Goal: Information Seeking & Learning: Learn about a topic

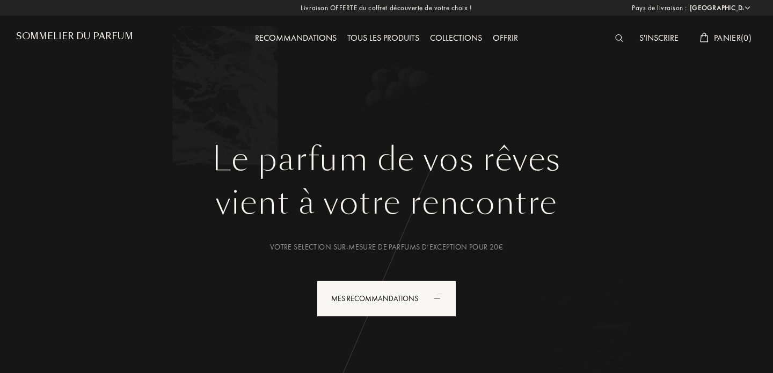
select select "FR"
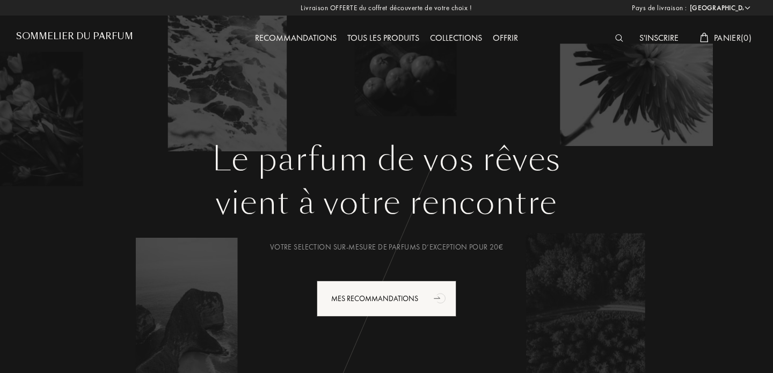
click at [450, 31] on div "Recommandations Tous les produits Collections Offrir" at bounding box center [386, 29] width 370 height 59
click at [446, 37] on div "Collections" at bounding box center [456, 39] width 63 height 14
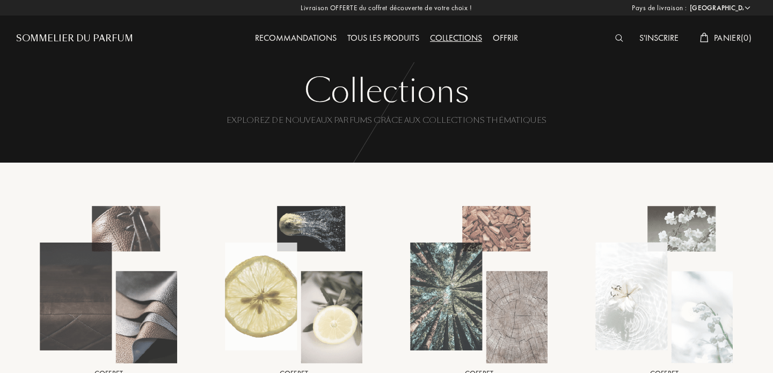
select select "FR"
click at [321, 38] on div "Recommandations" at bounding box center [296, 39] width 92 height 14
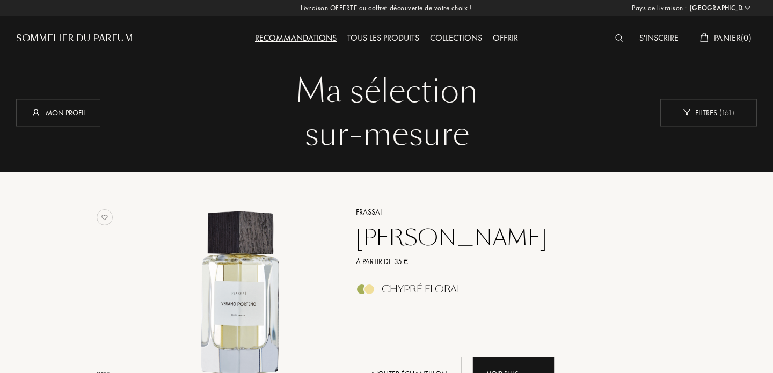
select select "FR"
click at [467, 41] on div "Collections" at bounding box center [456, 39] width 63 height 14
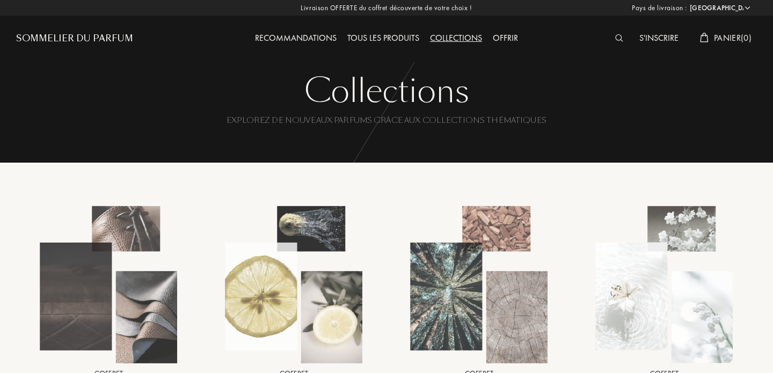
select select "FR"
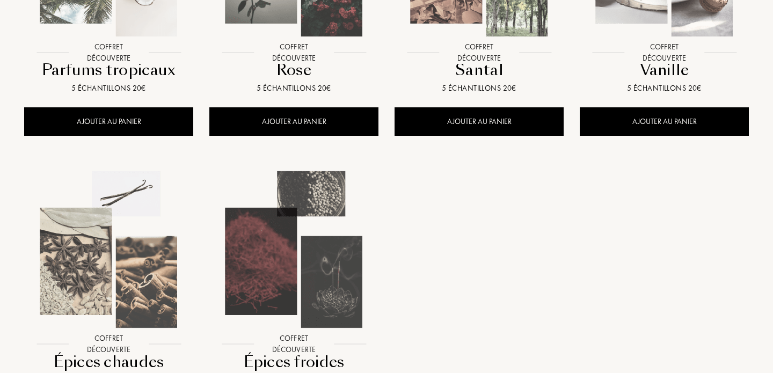
scroll to position [935, 0]
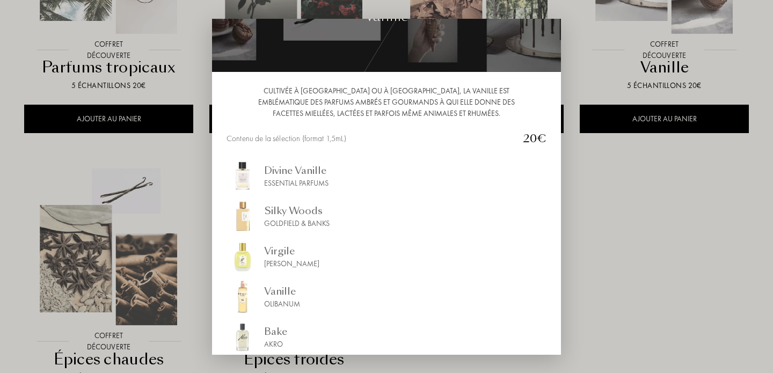
scroll to position [121, 0]
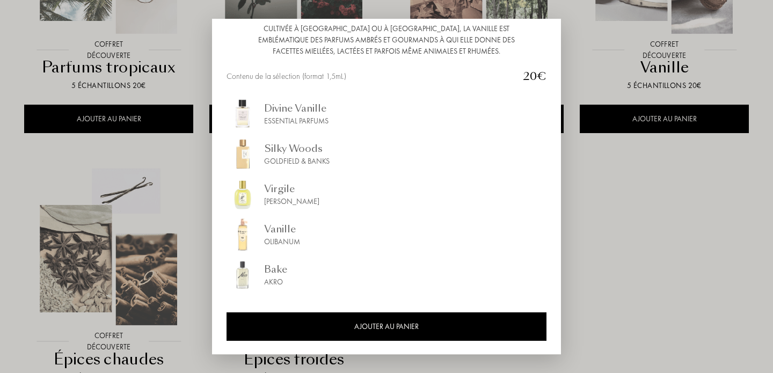
click at [620, 222] on div at bounding box center [386, 186] width 773 height 373
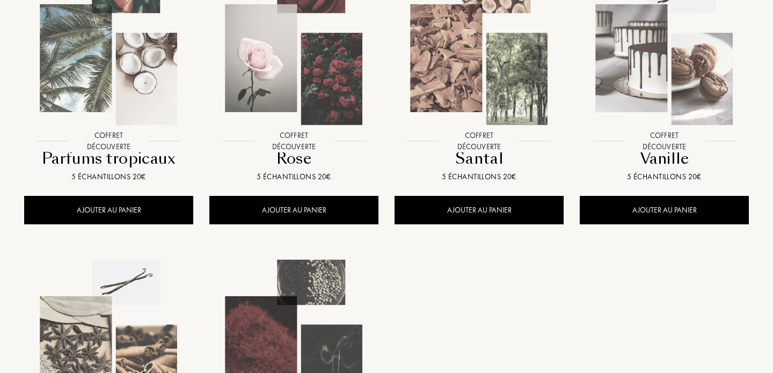
scroll to position [793, 0]
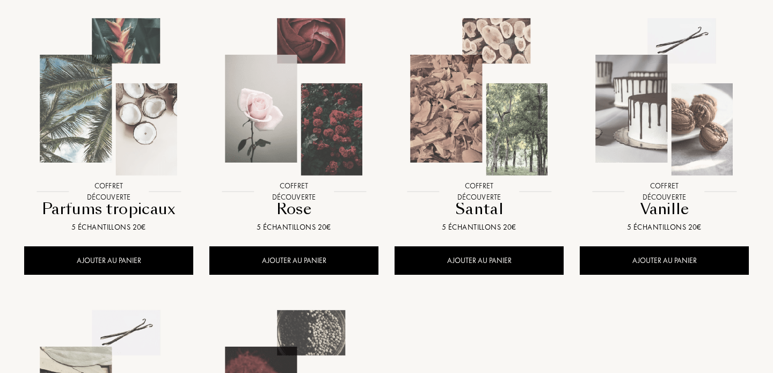
click at [471, 141] on img at bounding box center [479, 96] width 167 height 167
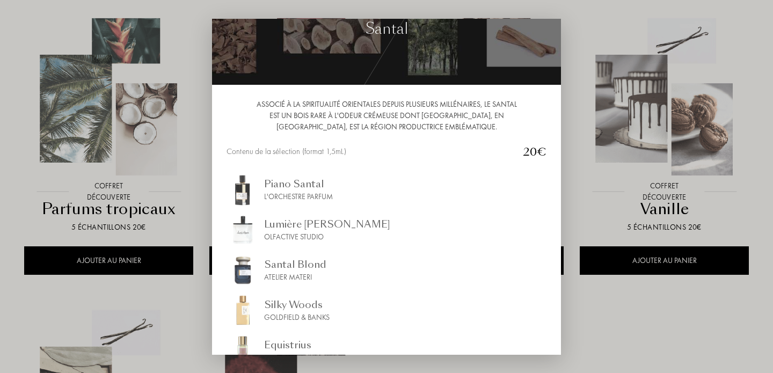
scroll to position [121, 0]
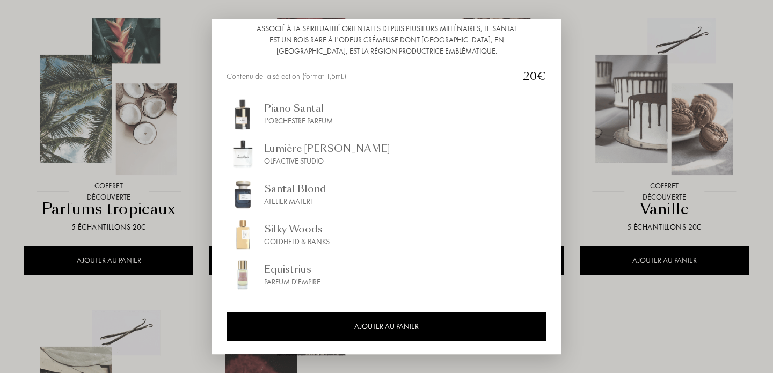
click at [654, 319] on div at bounding box center [386, 186] width 773 height 373
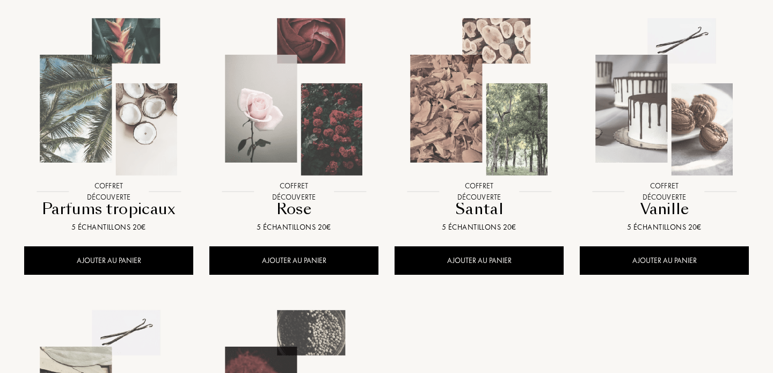
click at [138, 128] on img at bounding box center [108, 96] width 167 height 167
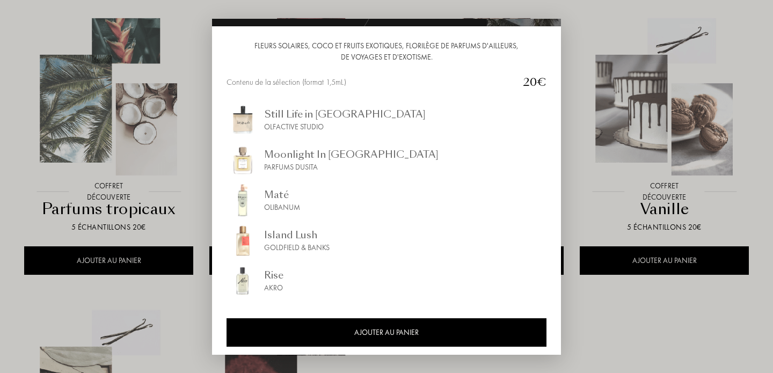
scroll to position [110, 0]
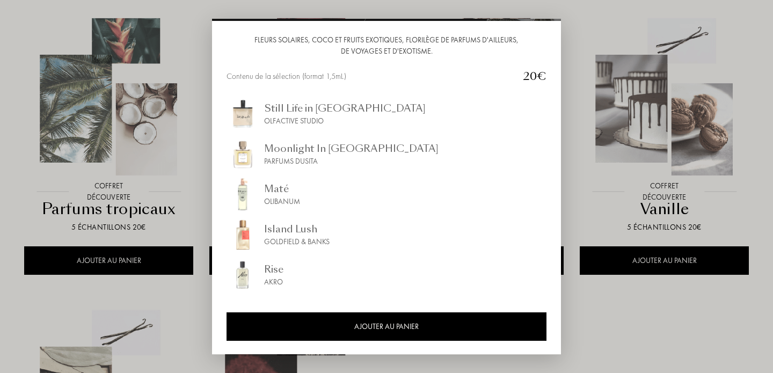
click at [650, 303] on div at bounding box center [386, 186] width 773 height 373
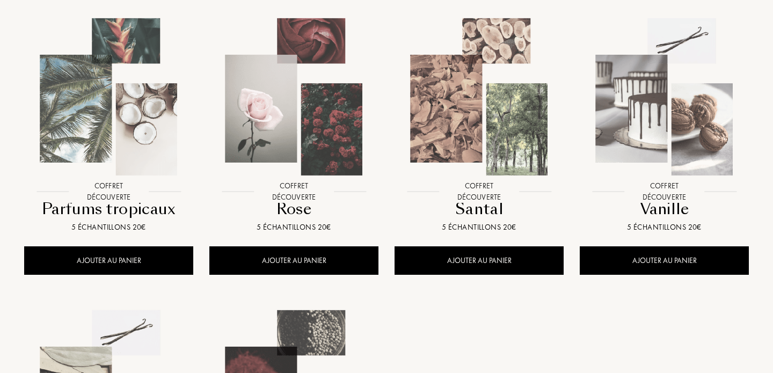
click at [345, 156] on img at bounding box center [293, 96] width 167 height 167
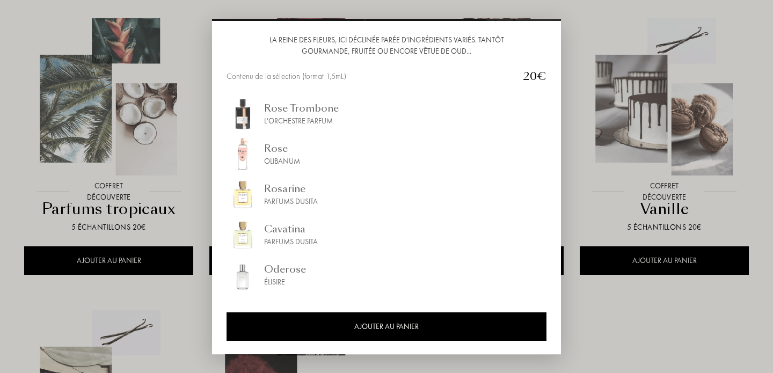
click at [684, 319] on div at bounding box center [386, 186] width 773 height 373
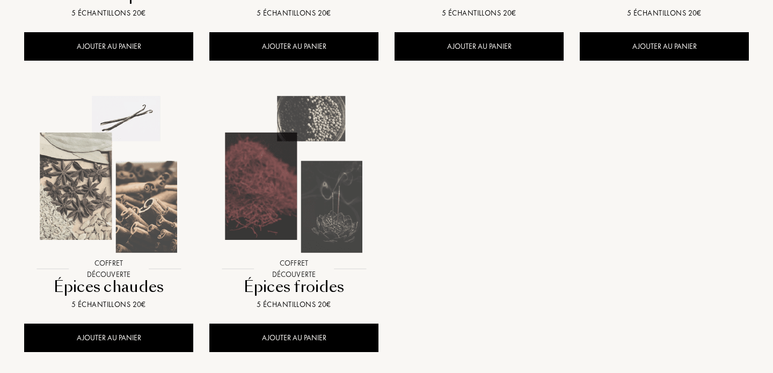
scroll to position [1024, 0]
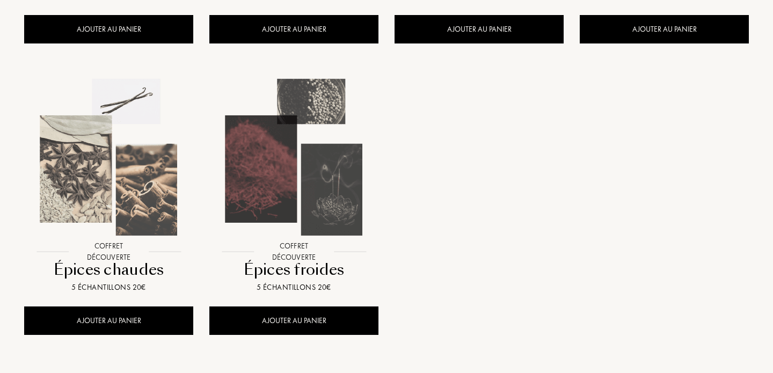
click at [151, 172] on img at bounding box center [108, 157] width 167 height 167
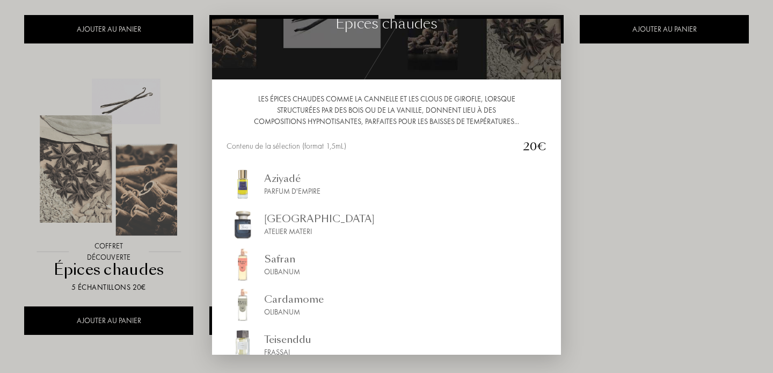
scroll to position [121, 0]
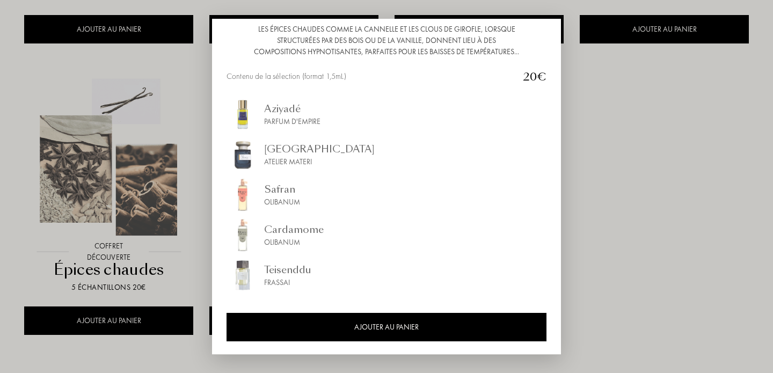
click at [646, 212] on div at bounding box center [386, 186] width 773 height 373
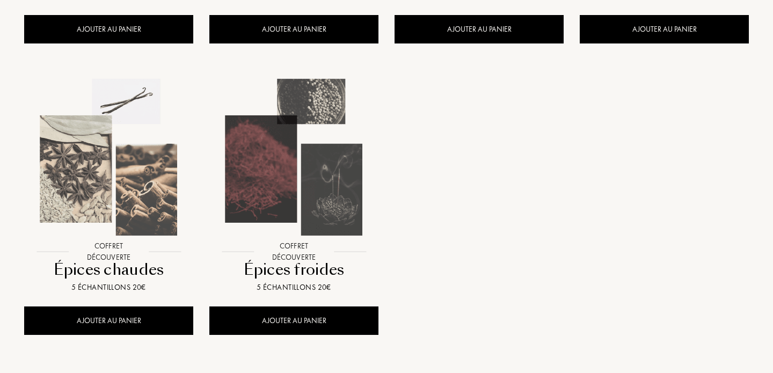
click at [322, 198] on img at bounding box center [293, 157] width 167 height 167
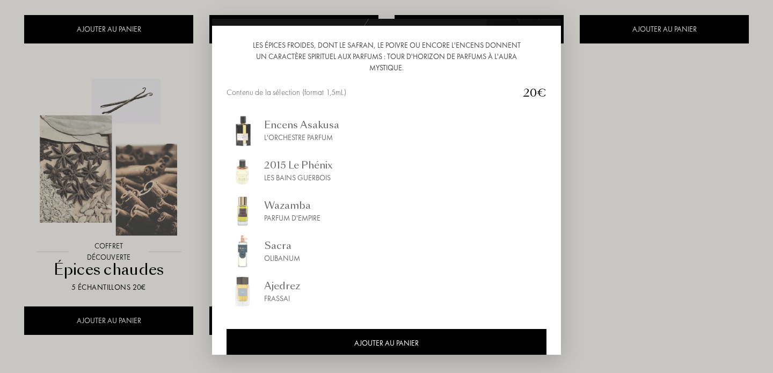
scroll to position [118, 0]
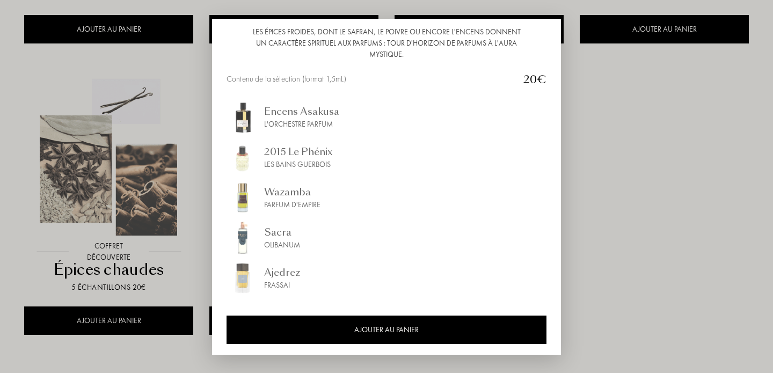
click at [646, 218] on div at bounding box center [386, 186] width 773 height 373
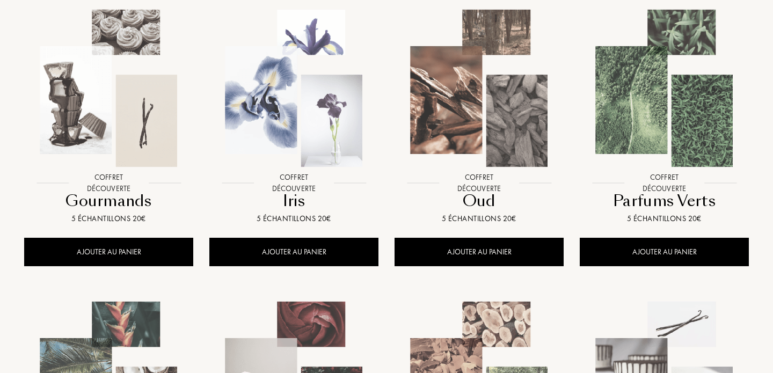
scroll to position [504, 0]
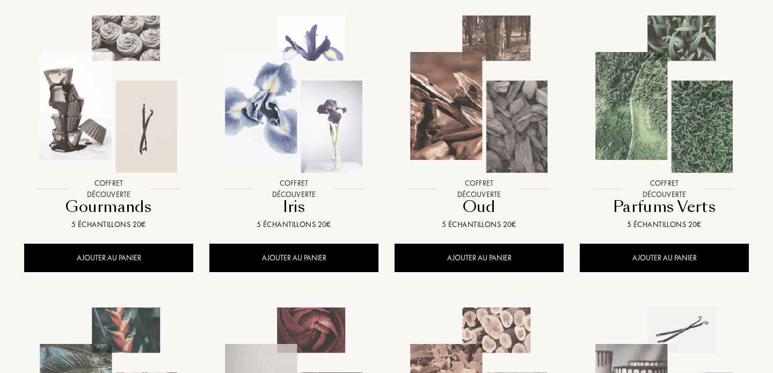
click at [103, 109] on img at bounding box center [108, 94] width 167 height 167
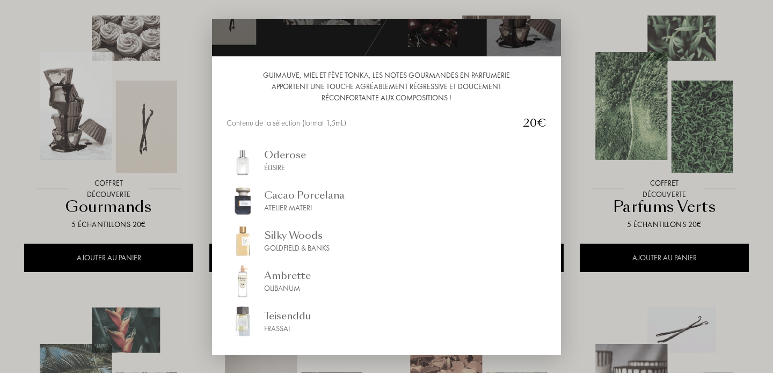
scroll to position [94, 0]
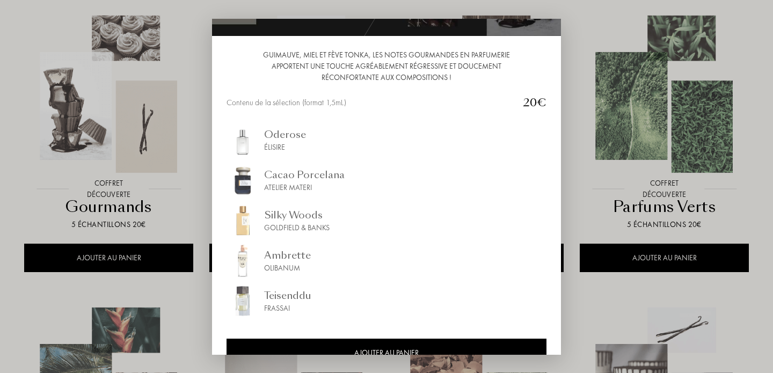
click at [291, 215] on div "Silky Woods" at bounding box center [296, 215] width 65 height 14
click at [162, 290] on div at bounding box center [386, 186] width 773 height 373
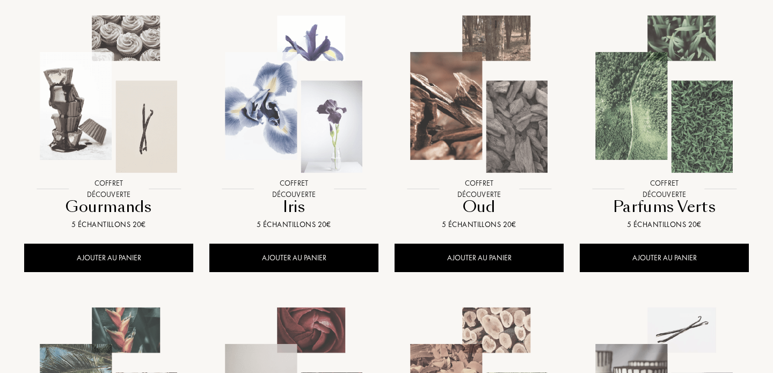
click at [265, 169] on img at bounding box center [293, 94] width 167 height 167
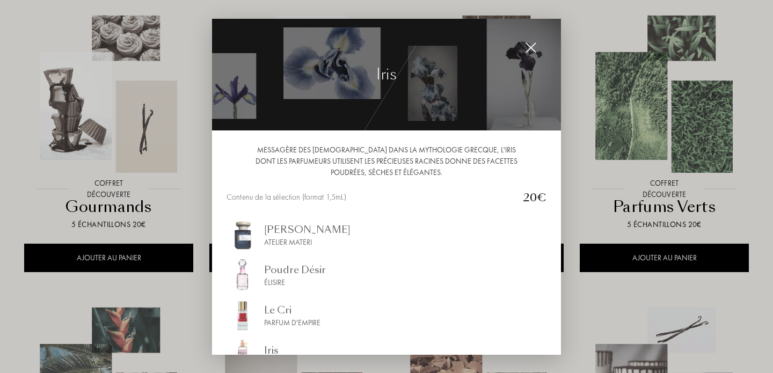
scroll to position [119, 0]
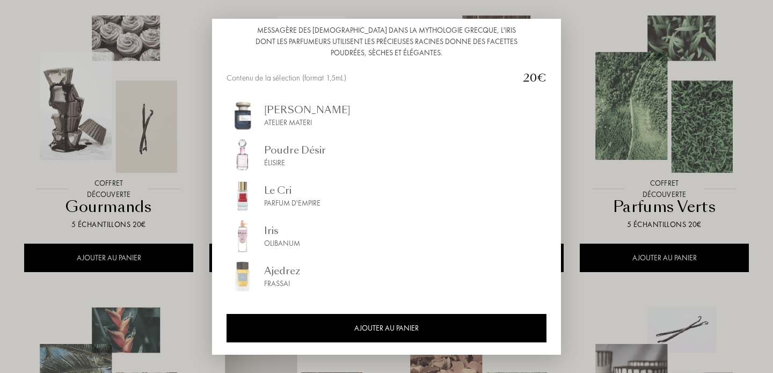
click at [639, 259] on div at bounding box center [386, 186] width 773 height 373
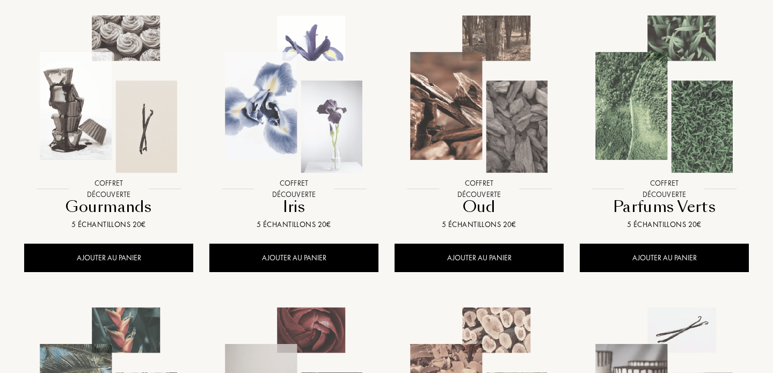
click at [476, 137] on img at bounding box center [479, 94] width 167 height 167
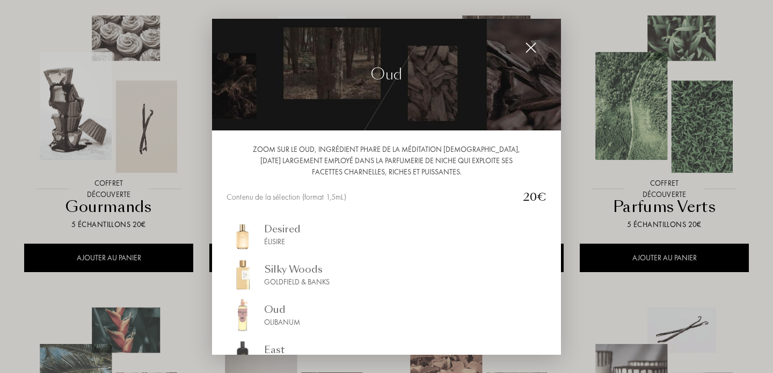
scroll to position [121, 0]
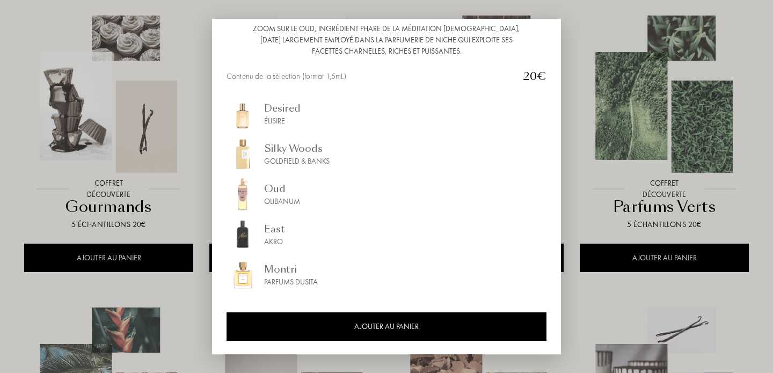
click at [747, 143] on div at bounding box center [386, 186] width 773 height 373
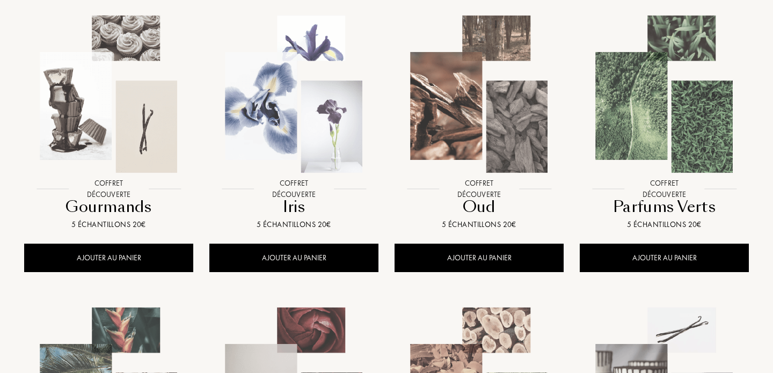
click at [697, 138] on img at bounding box center [664, 94] width 167 height 167
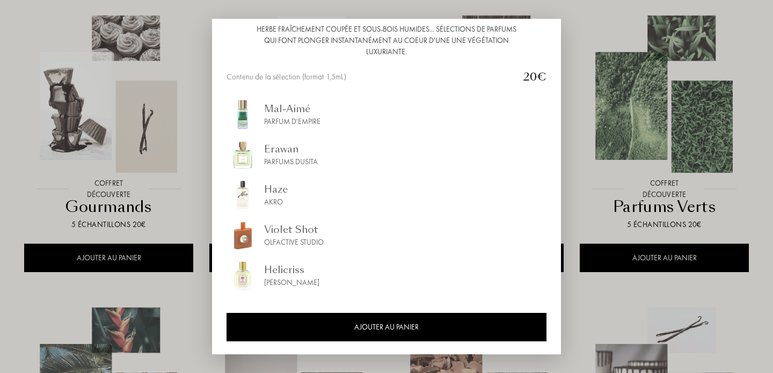
click at [657, 252] on div at bounding box center [386, 186] width 773 height 373
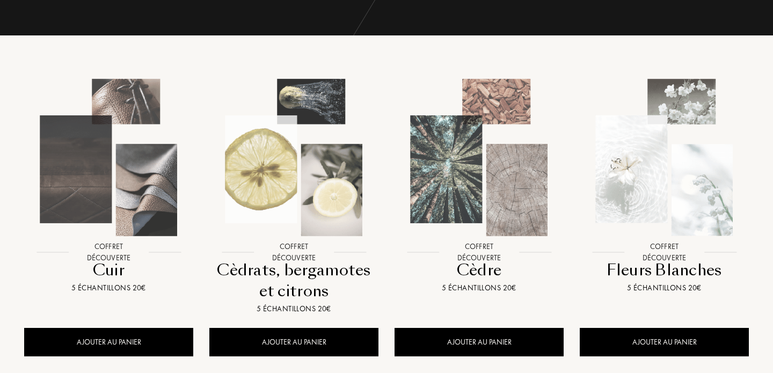
scroll to position [114, 0]
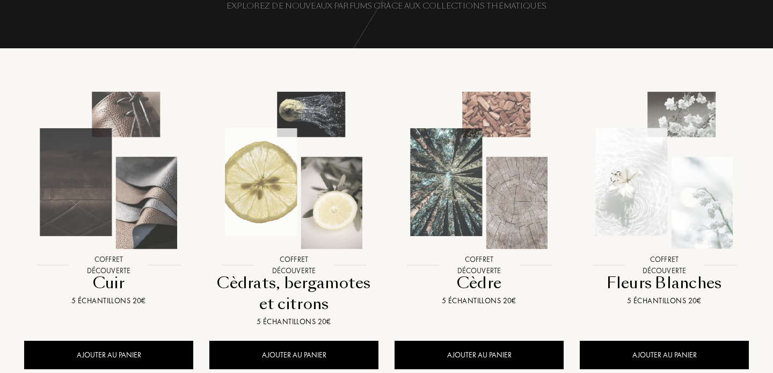
click at [181, 194] on img at bounding box center [108, 170] width 167 height 167
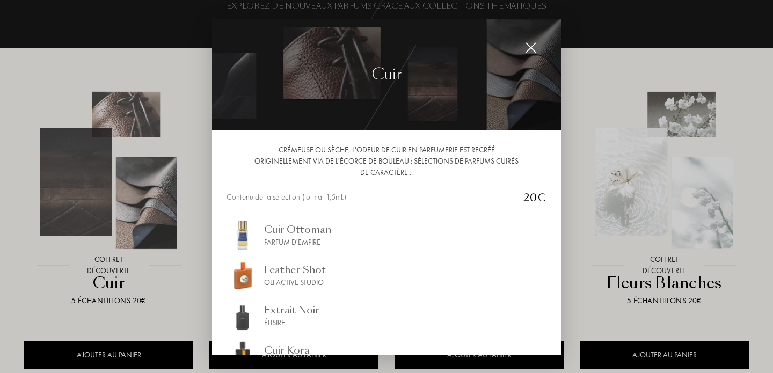
scroll to position [121, 0]
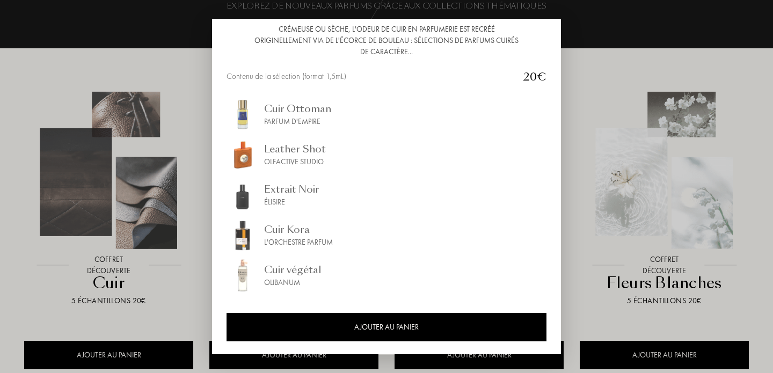
click at [85, 244] on div at bounding box center [386, 186] width 773 height 373
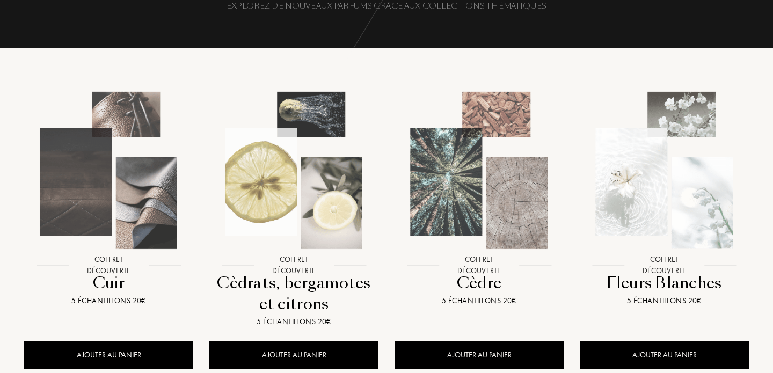
click at [243, 200] on img at bounding box center [293, 170] width 167 height 167
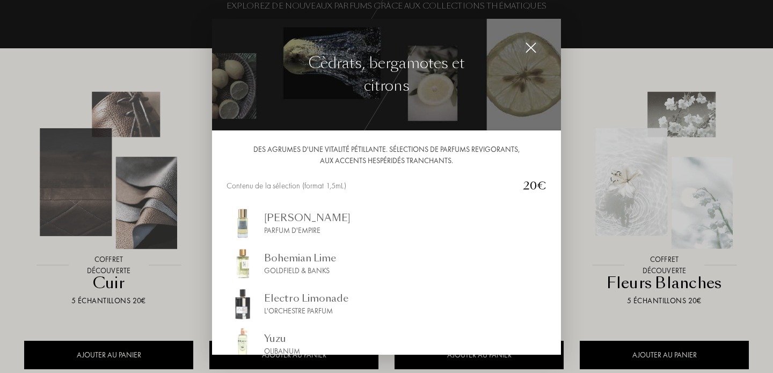
scroll to position [110, 0]
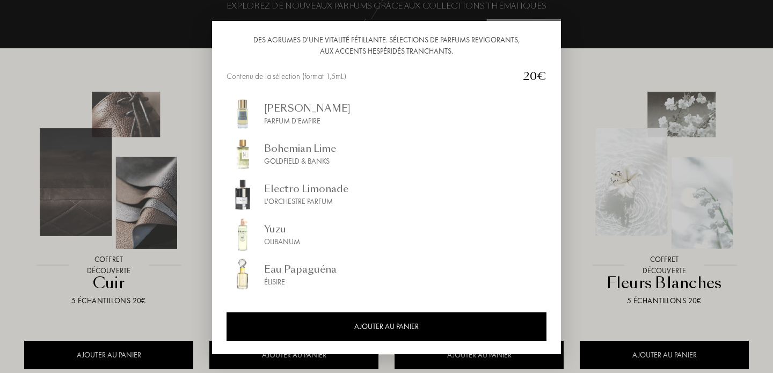
click at [612, 170] on div at bounding box center [386, 186] width 773 height 373
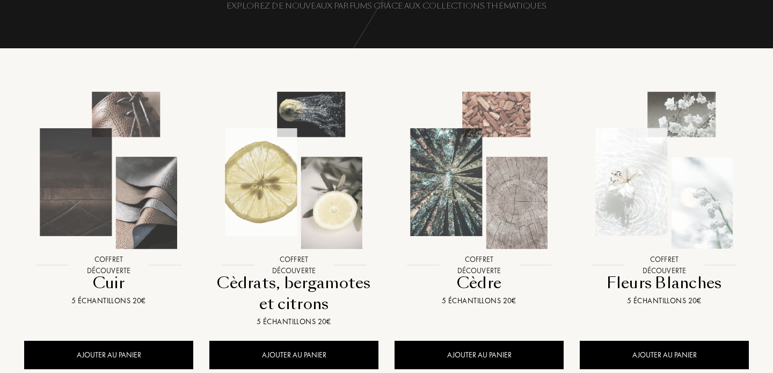
click at [411, 217] on img at bounding box center [479, 170] width 167 height 167
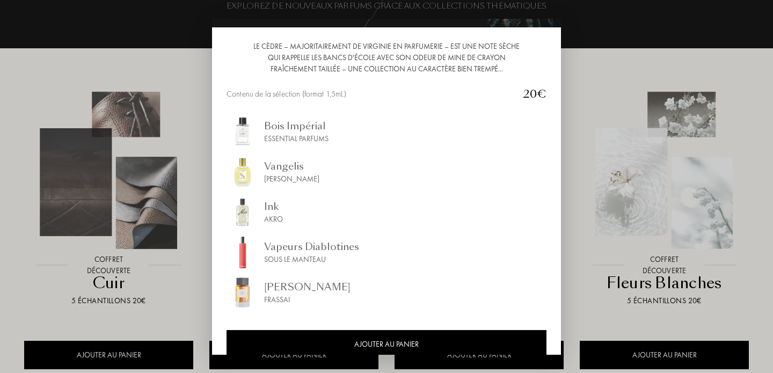
scroll to position [121, 0]
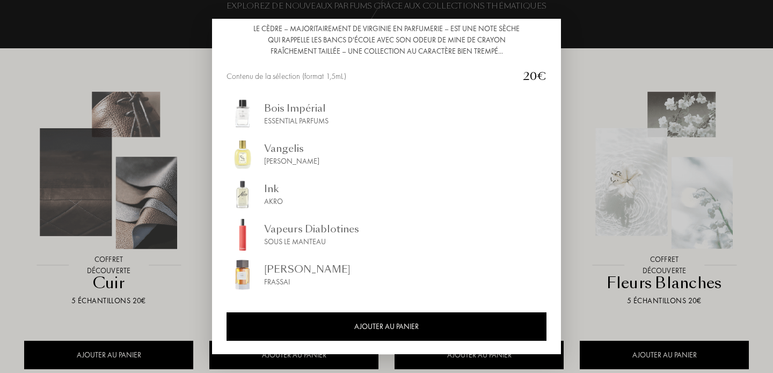
click at [606, 169] on div at bounding box center [386, 186] width 773 height 373
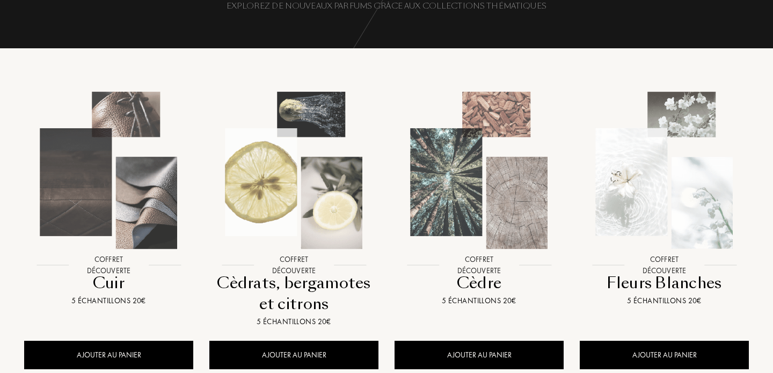
click at [634, 211] on img at bounding box center [664, 170] width 167 height 167
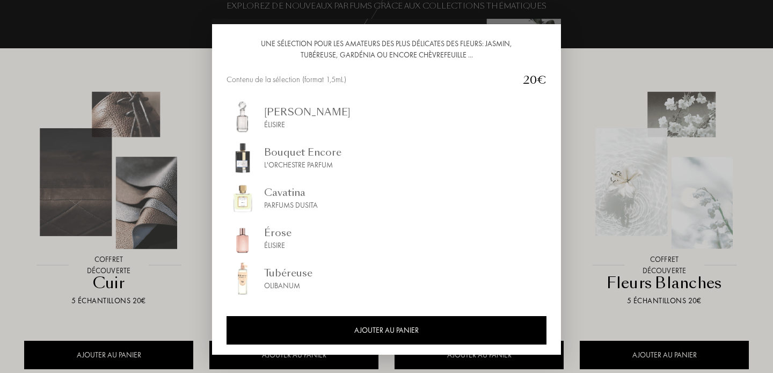
scroll to position [110, 0]
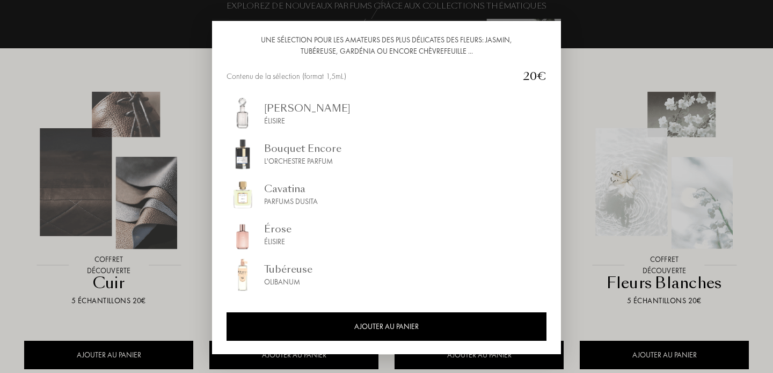
click at [165, 249] on div at bounding box center [386, 186] width 773 height 373
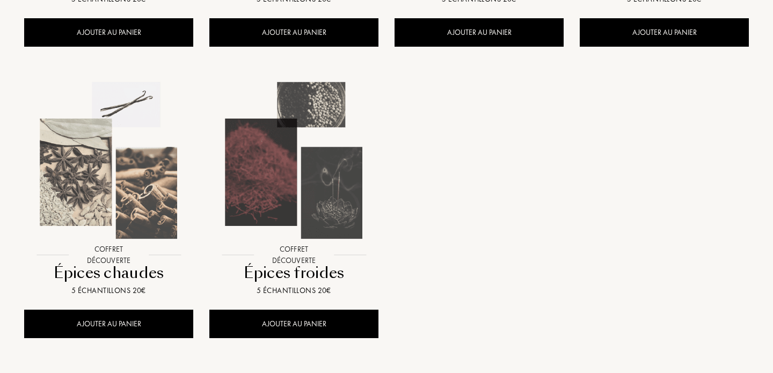
scroll to position [1025, 0]
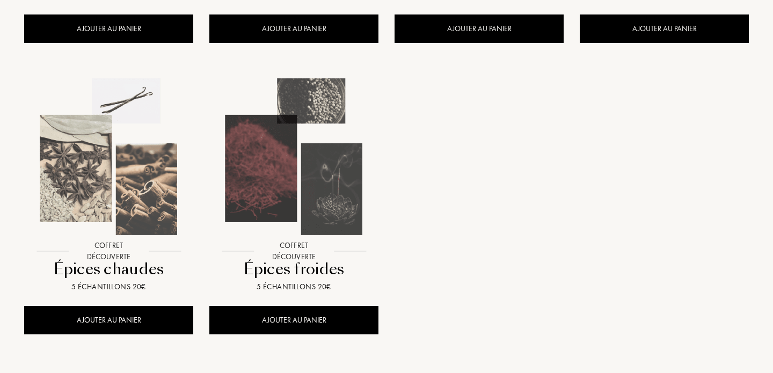
click at [302, 178] on img at bounding box center [293, 157] width 167 height 167
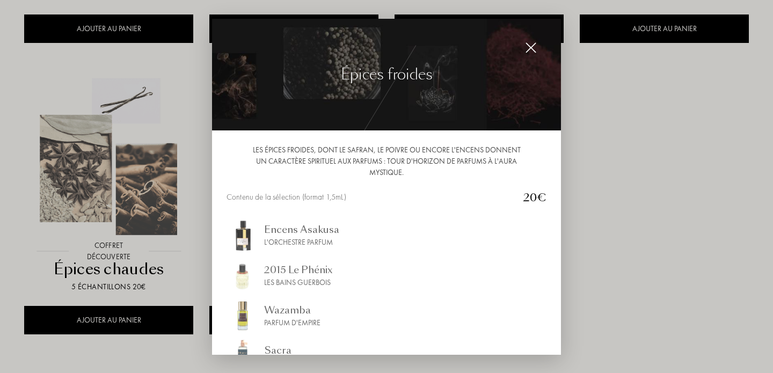
click at [649, 169] on div at bounding box center [386, 186] width 773 height 373
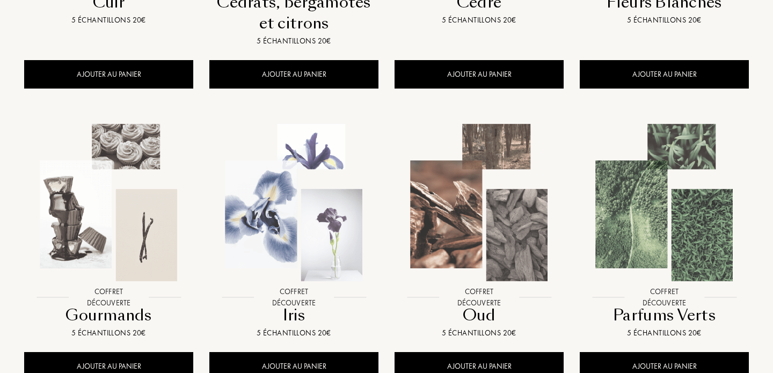
scroll to position [0, 0]
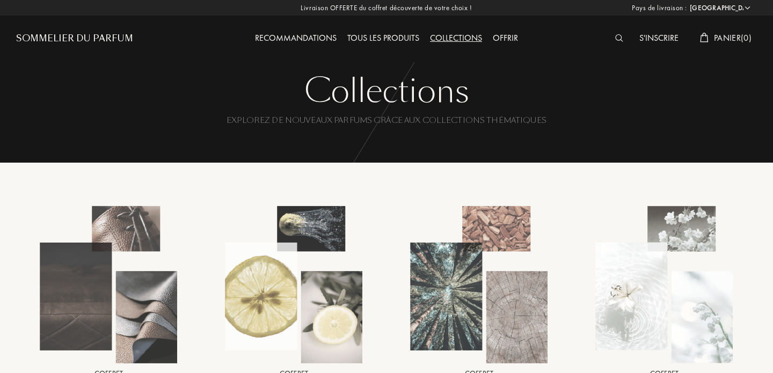
click at [370, 43] on div "Tous les produits" at bounding box center [383, 39] width 83 height 14
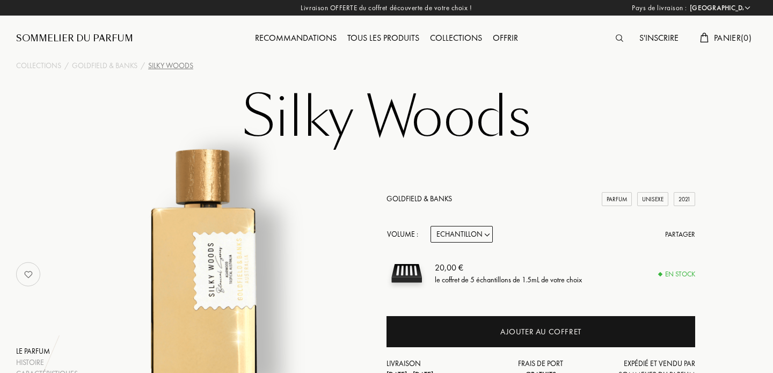
select select "FR"
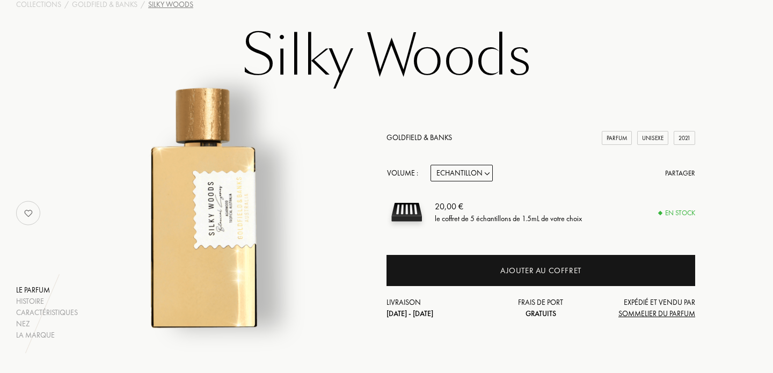
scroll to position [48, 0]
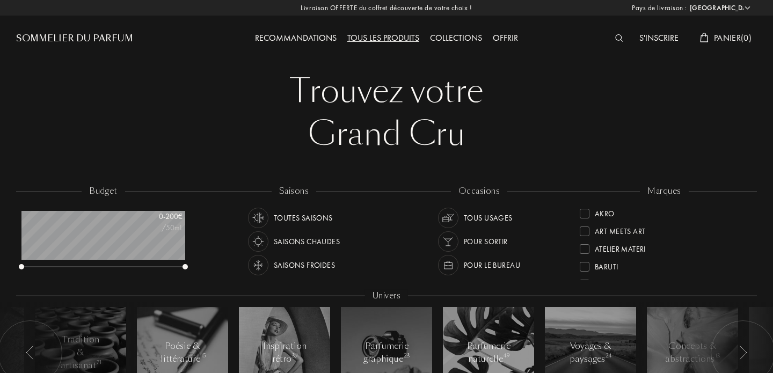
select select "FR"
click at [585, 250] on div at bounding box center [585, 249] width 10 height 10
click at [312, 37] on div "Recommandations" at bounding box center [296, 39] width 92 height 14
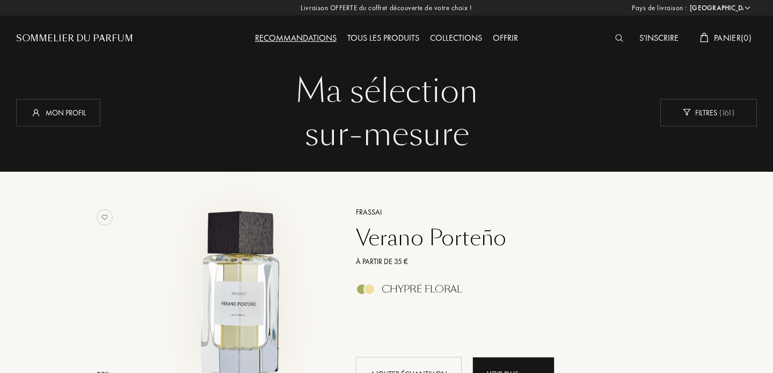
select select "FR"
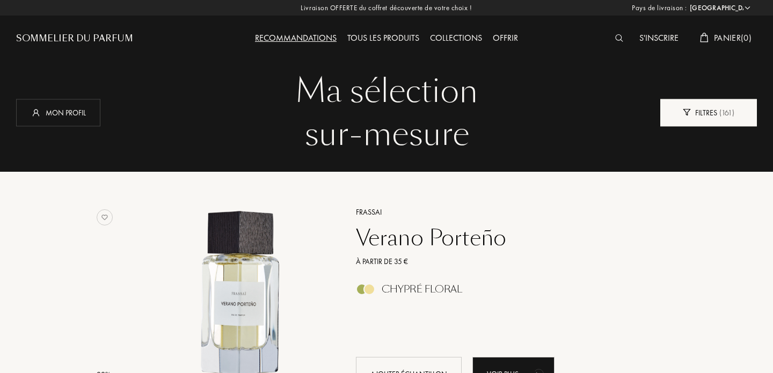
click at [703, 110] on div "Filtres ( 161 )" at bounding box center [708, 112] width 97 height 27
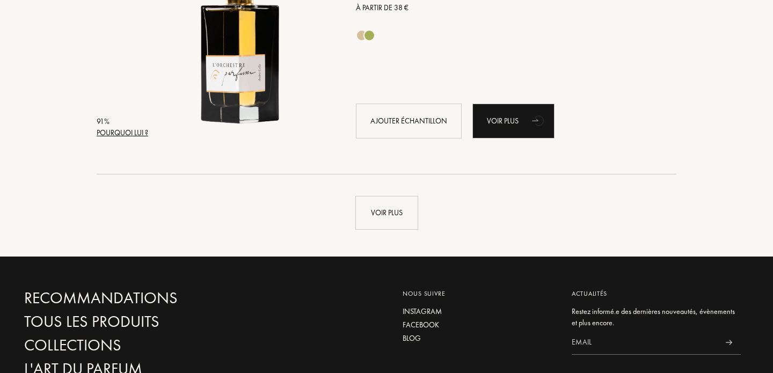
scroll to position [2833, 0]
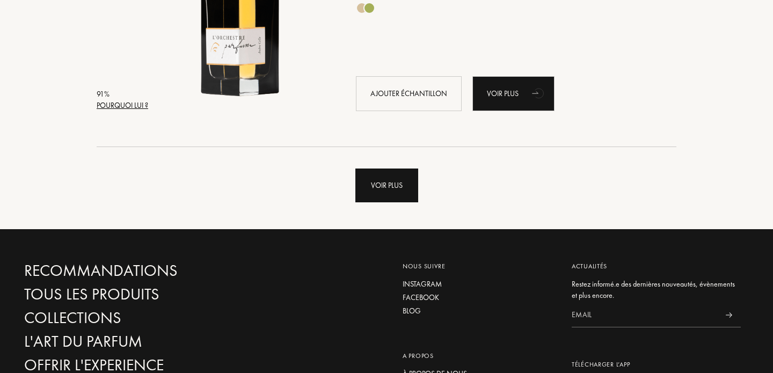
click at [396, 189] on div "Voir plus" at bounding box center [386, 186] width 63 height 34
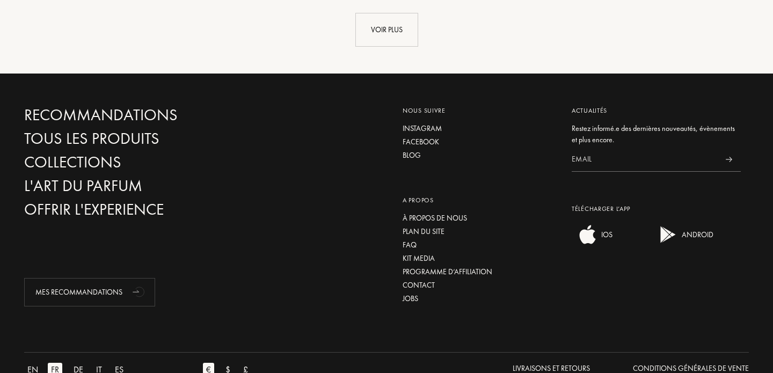
scroll to position [5555, 0]
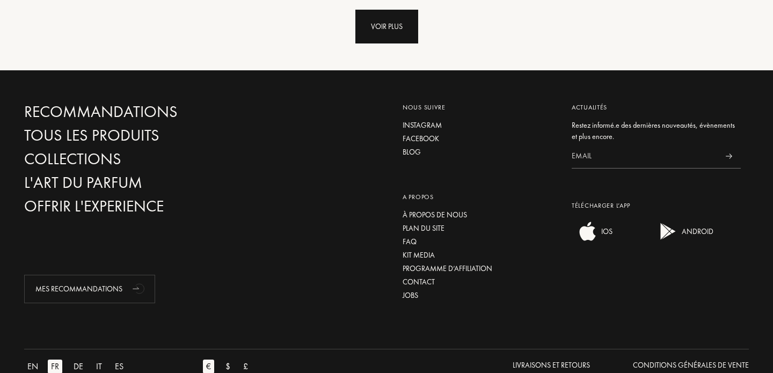
click at [383, 26] on div "Voir plus" at bounding box center [386, 27] width 63 height 34
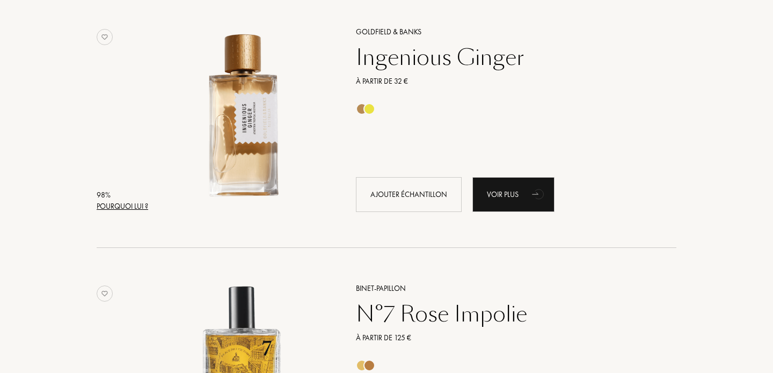
scroll to position [0, 0]
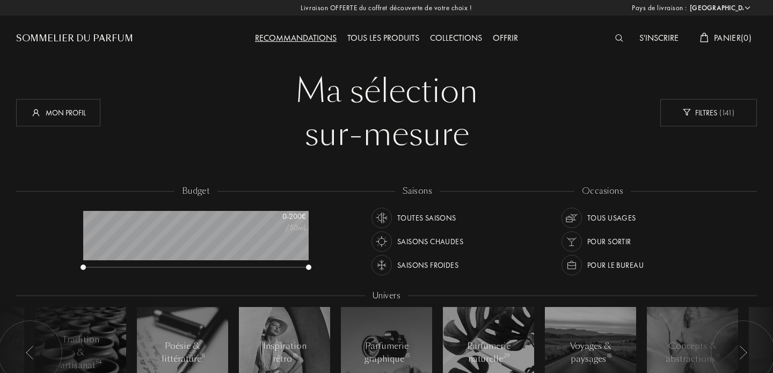
click at [56, 36] on div "Sommelier du Parfum" at bounding box center [74, 38] width 117 height 13
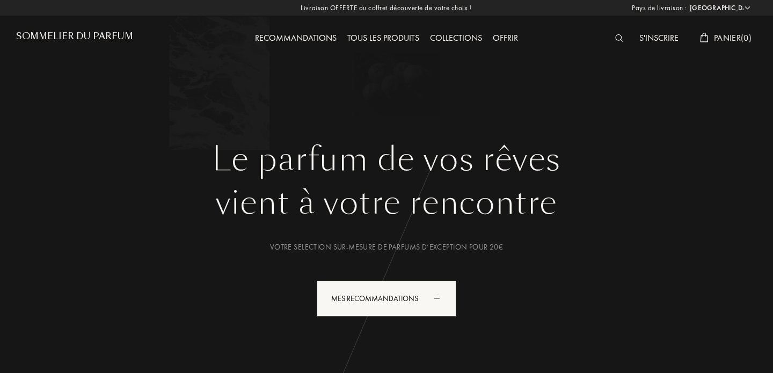
select select "FR"
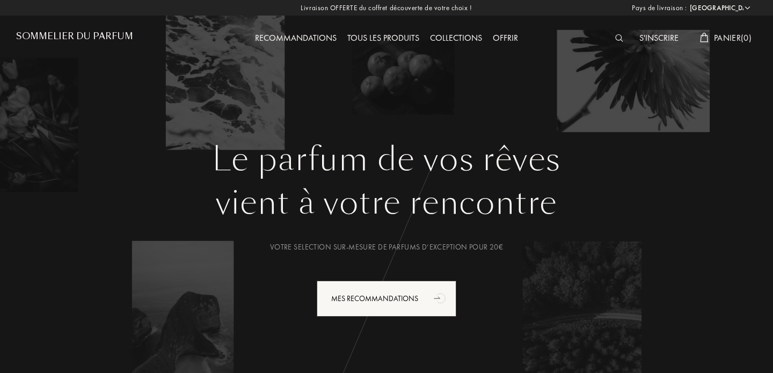
click at [382, 40] on div "Tous les produits" at bounding box center [383, 39] width 83 height 14
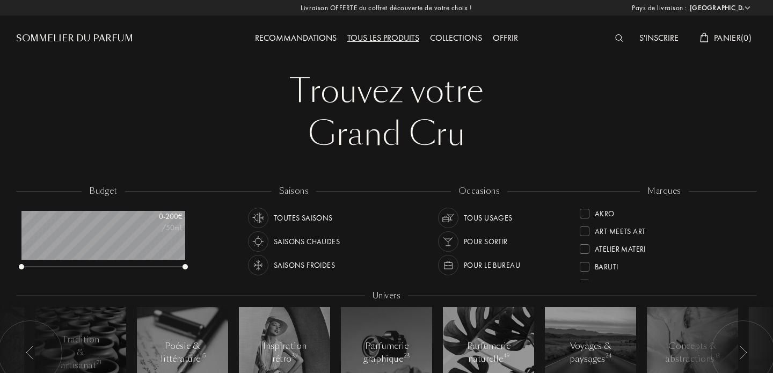
select select "FR"
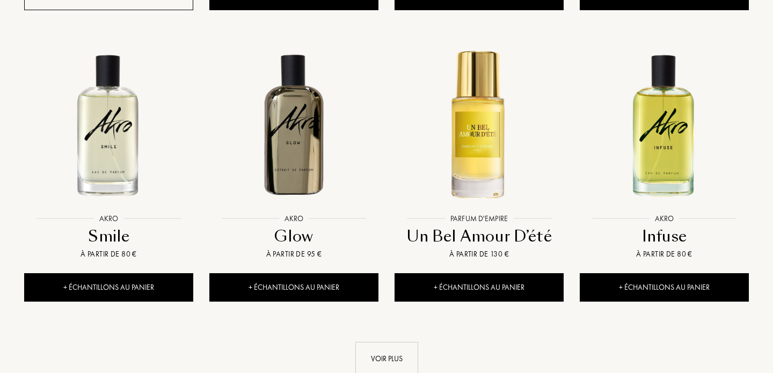
scroll to position [1115, 0]
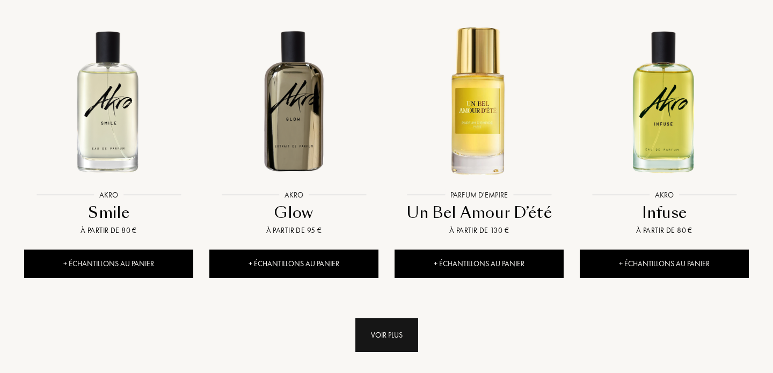
click at [403, 318] on div "Voir plus" at bounding box center [386, 335] width 63 height 34
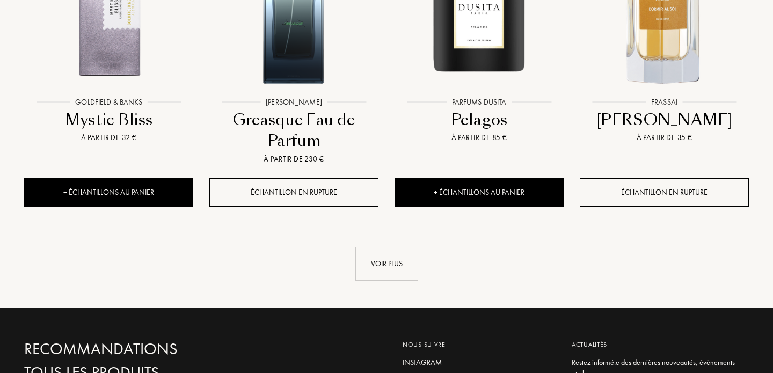
scroll to position [2088, 0]
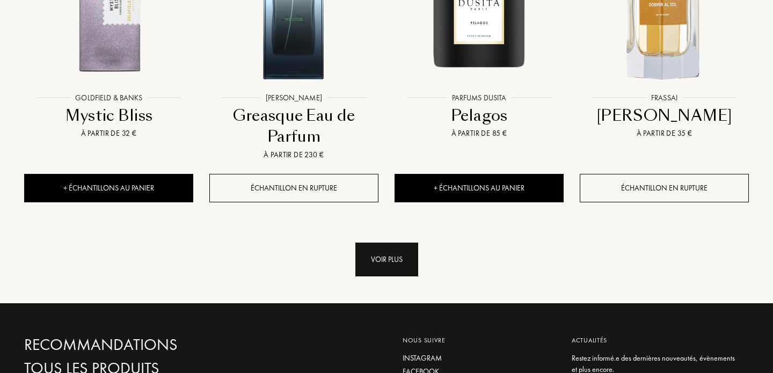
click at [374, 243] on div "Voir plus" at bounding box center [386, 260] width 63 height 34
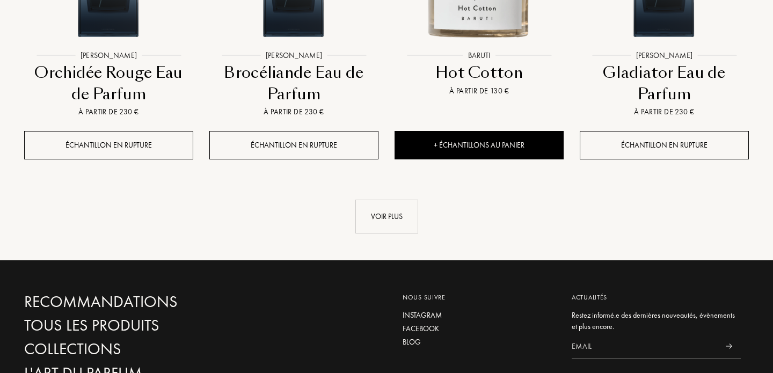
scroll to position [3081, 0]
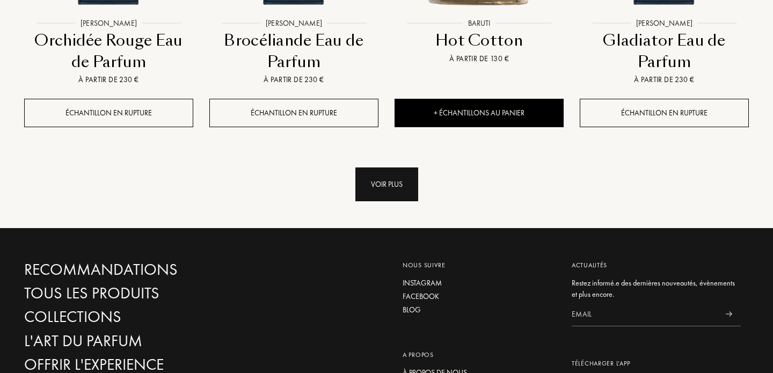
click at [382, 168] on div "Voir plus" at bounding box center [386, 185] width 63 height 34
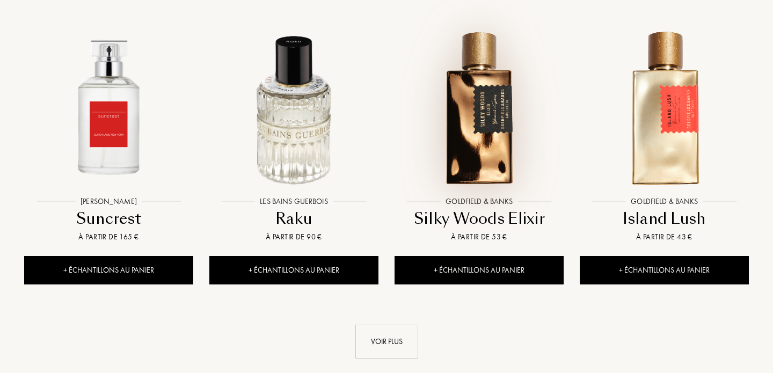
scroll to position [3800, 0]
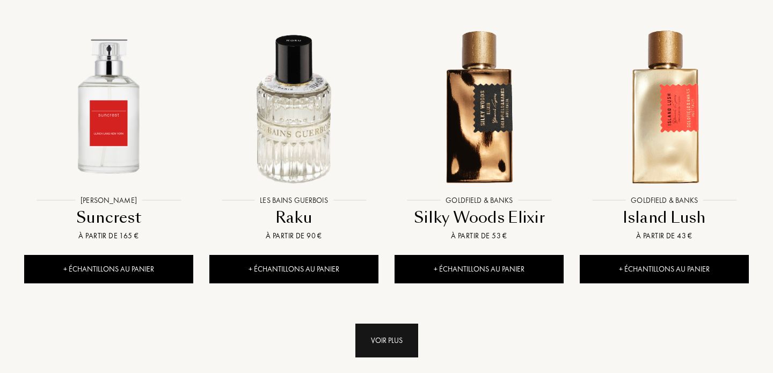
click at [378, 324] on div "Voir plus" at bounding box center [386, 341] width 63 height 34
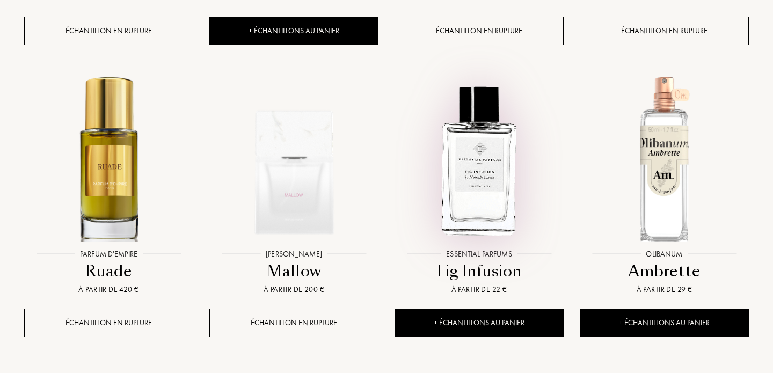
scroll to position [4674, 0]
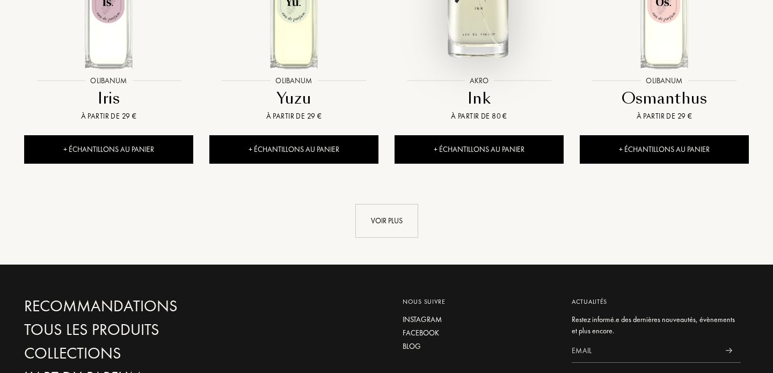
scroll to position [5717, 0]
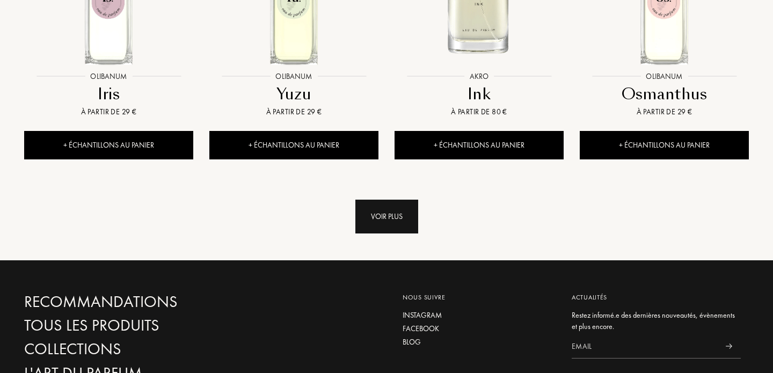
click at [394, 200] on div "Voir plus" at bounding box center [386, 217] width 63 height 34
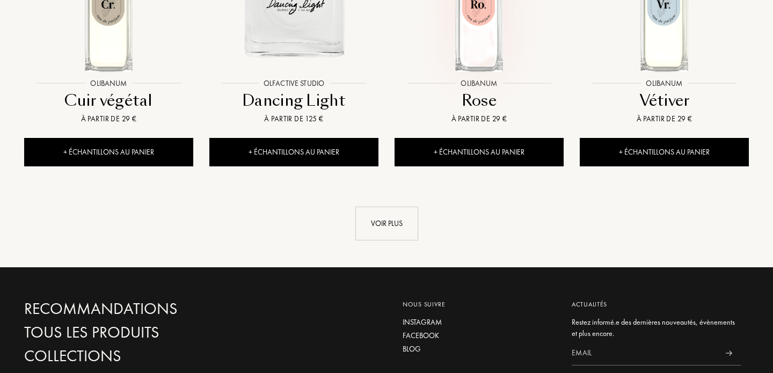
scroll to position [6592, 0]
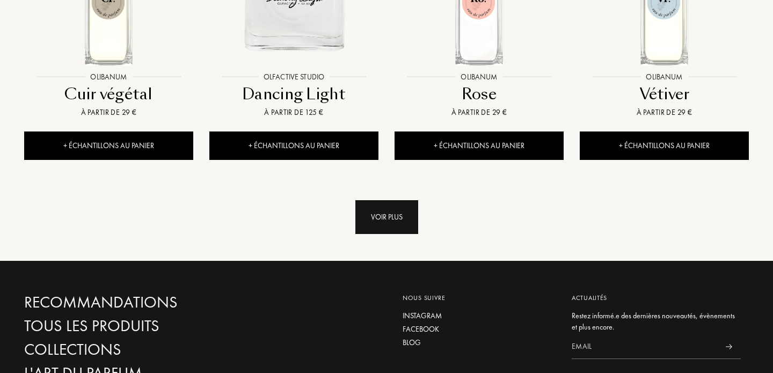
click at [387, 200] on div "Voir plus" at bounding box center [386, 217] width 63 height 34
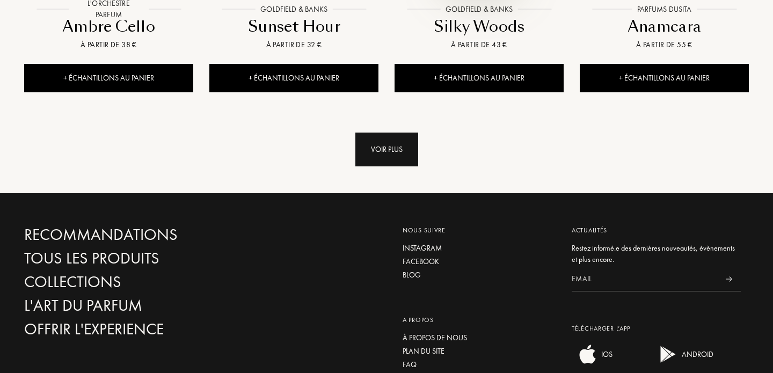
scroll to position [7537, 0]
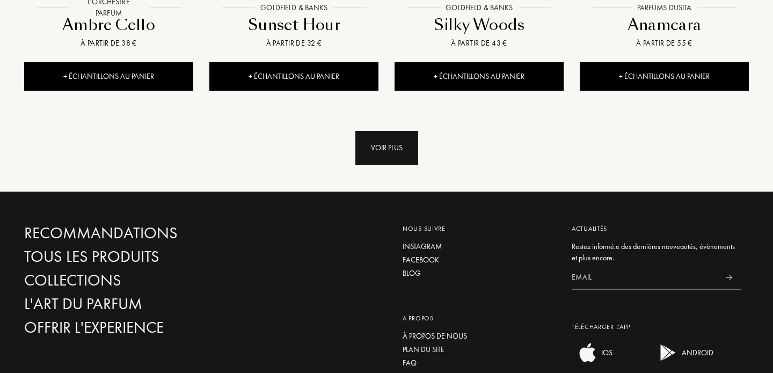
click at [398, 131] on div "Voir plus" at bounding box center [386, 148] width 63 height 34
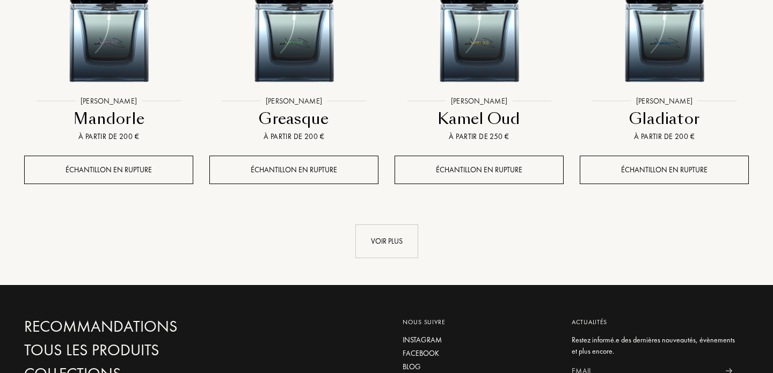
scroll to position [8325, 0]
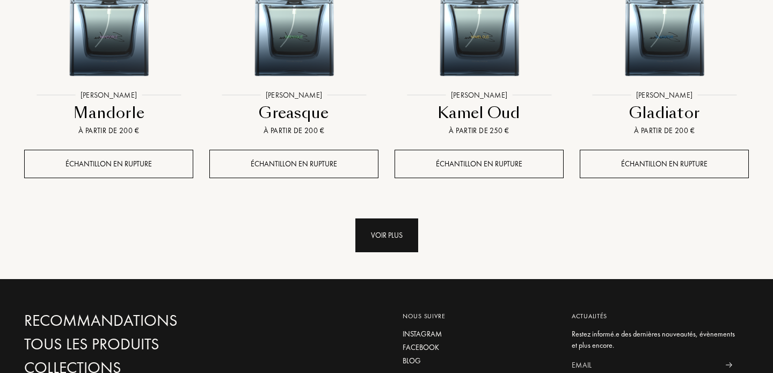
click at [405, 219] on div "Voir plus" at bounding box center [386, 236] width 63 height 34
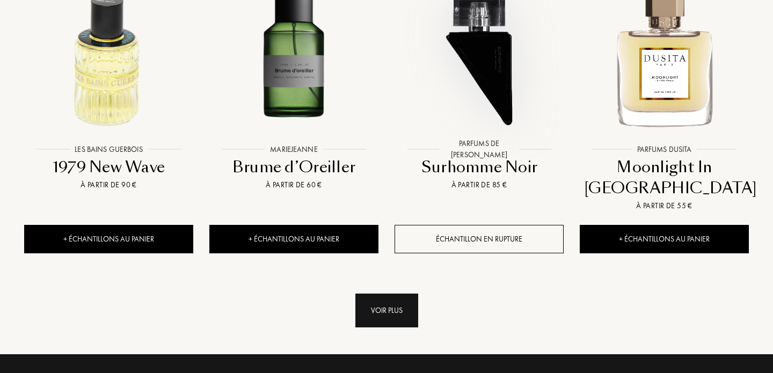
scroll to position [9140, 0]
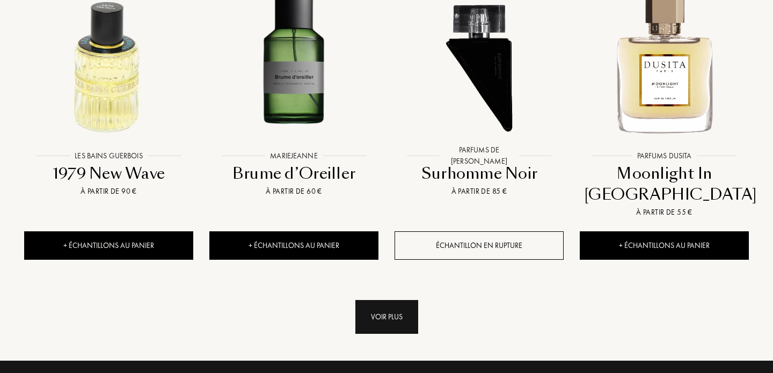
click at [403, 300] on div "Voir plus" at bounding box center [386, 317] width 63 height 34
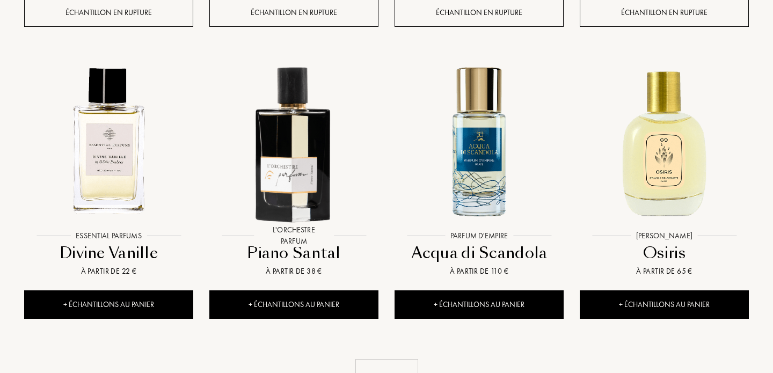
scroll to position [10012, 0]
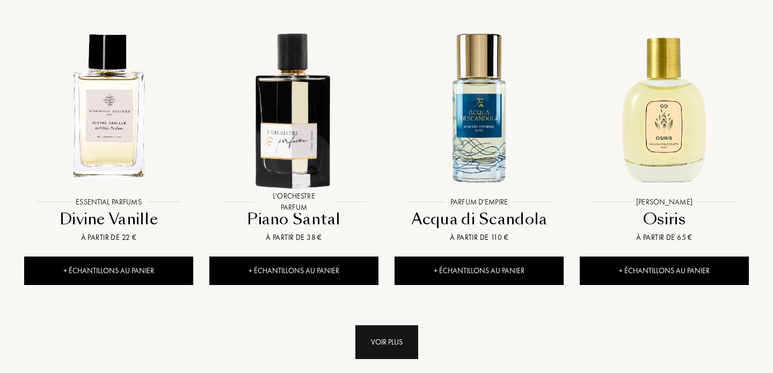
click at [390, 325] on div "Voir plus" at bounding box center [386, 342] width 63 height 34
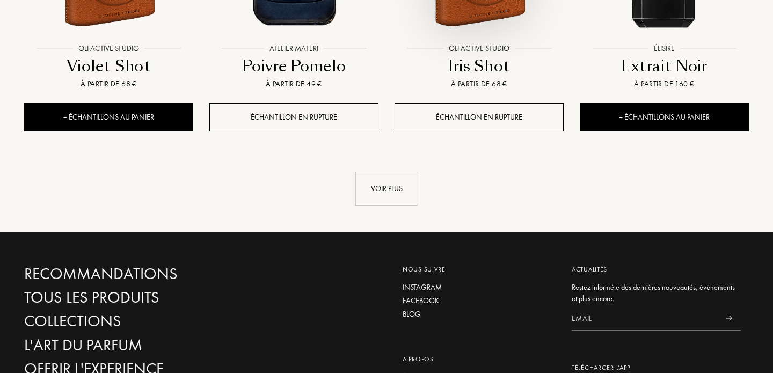
scroll to position [11042, 0]
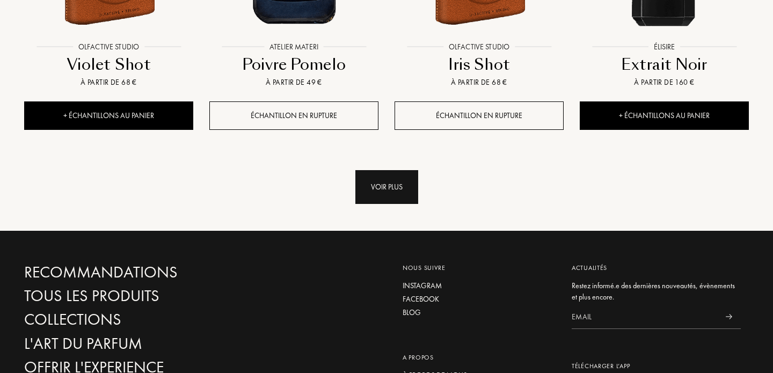
click at [393, 170] on div "Voir plus" at bounding box center [386, 187] width 63 height 34
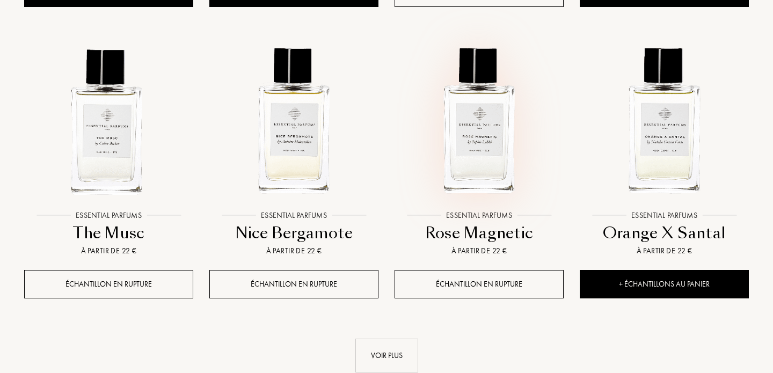
scroll to position [11774, 0]
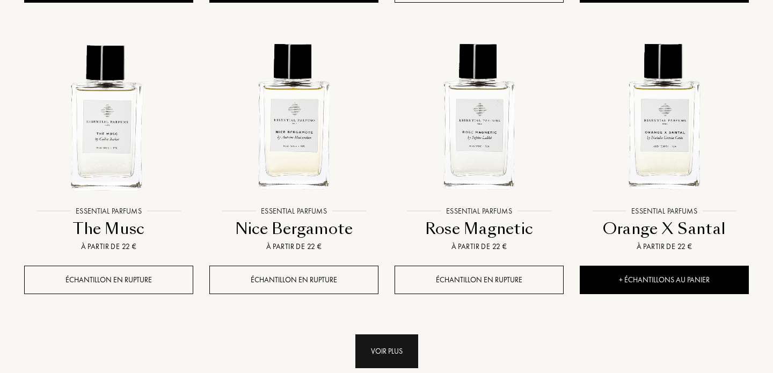
click at [383, 334] on div "Voir plus" at bounding box center [386, 351] width 63 height 34
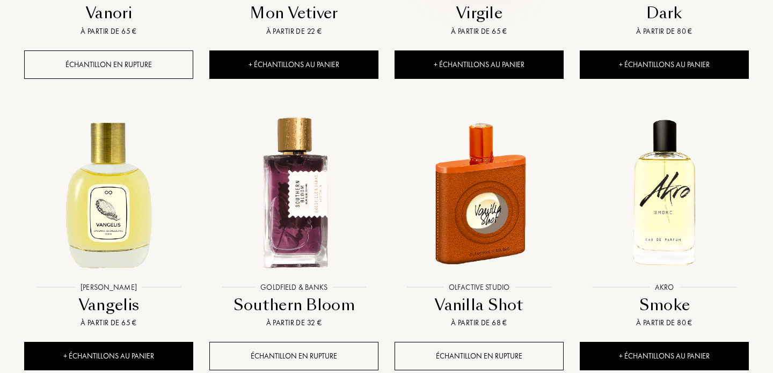
scroll to position [12574, 0]
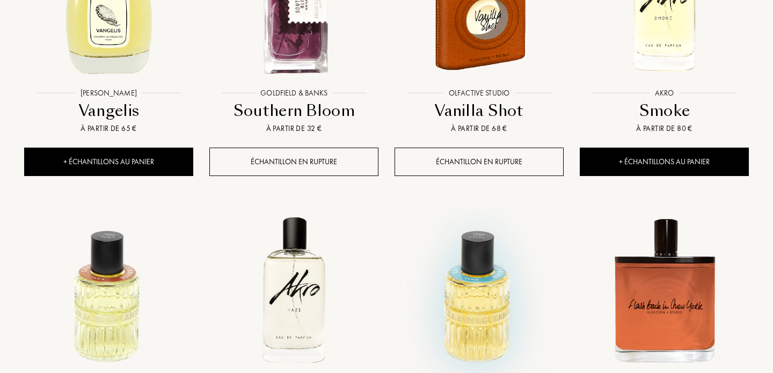
scroll to position [12772, 0]
